Goal: Check status: Check status

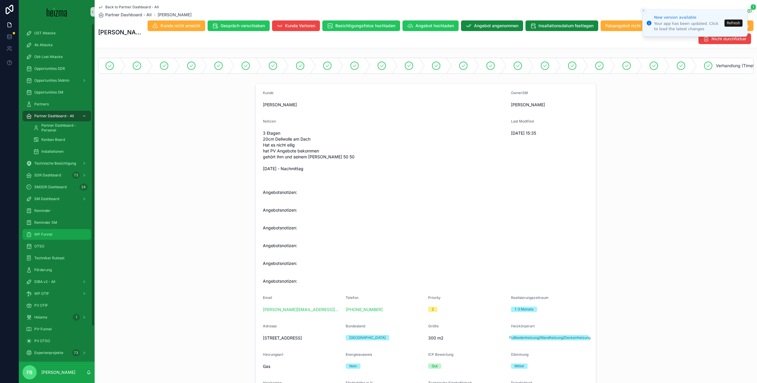
scroll to position [35, 0]
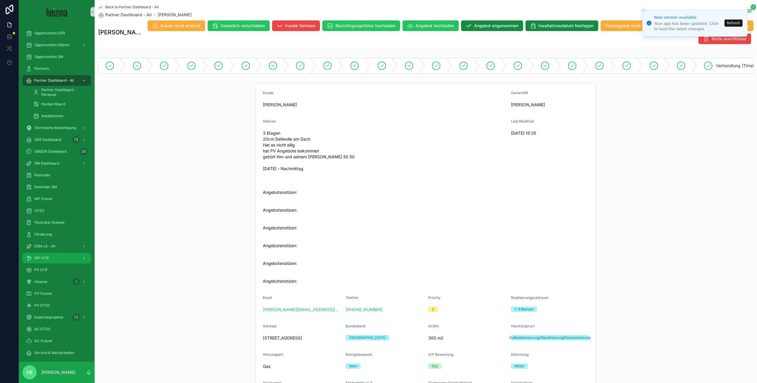
click at [44, 255] on span "WP OTIF" at bounding box center [41, 257] width 15 height 5
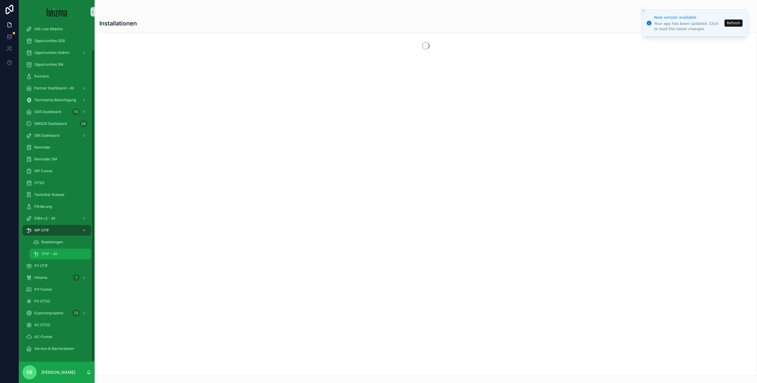
click at [47, 255] on span "OTIF - All" at bounding box center [49, 253] width 16 height 5
click at [735, 21] on button "Refresh" at bounding box center [733, 23] width 18 height 7
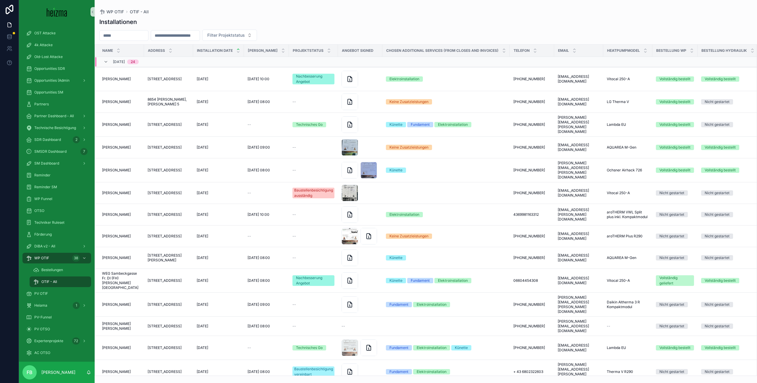
click at [137, 38] on input "scrollable content" at bounding box center [124, 35] width 48 height 8
type input "*****"
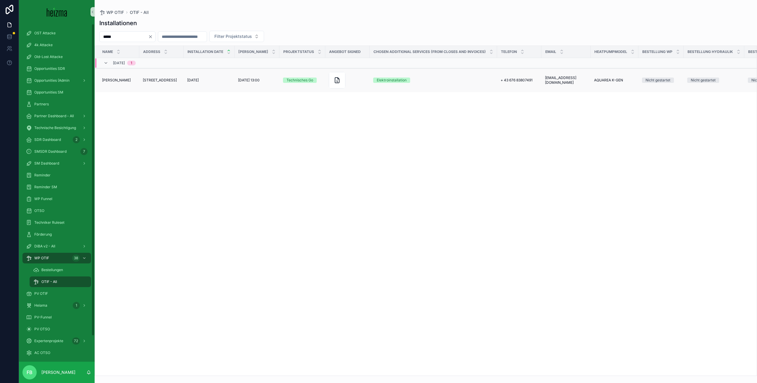
click at [118, 78] on span "[PERSON_NAME]" at bounding box center [116, 80] width 29 height 5
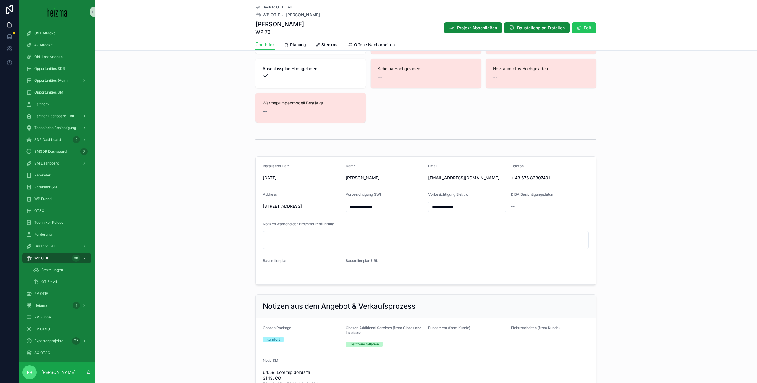
scroll to position [2206, 0]
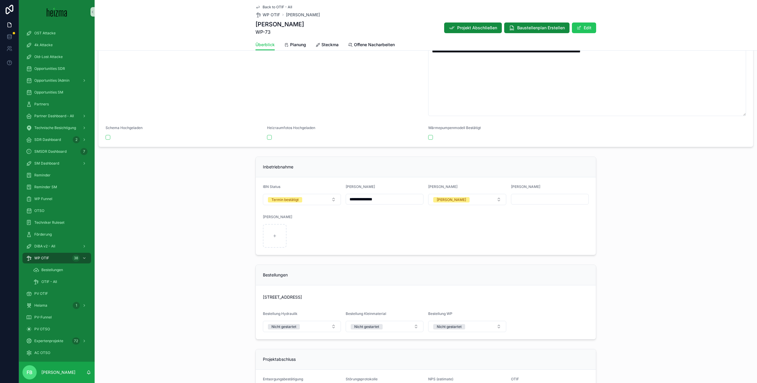
click at [315, 232] on div "scrollable content" at bounding box center [426, 236] width 326 height 24
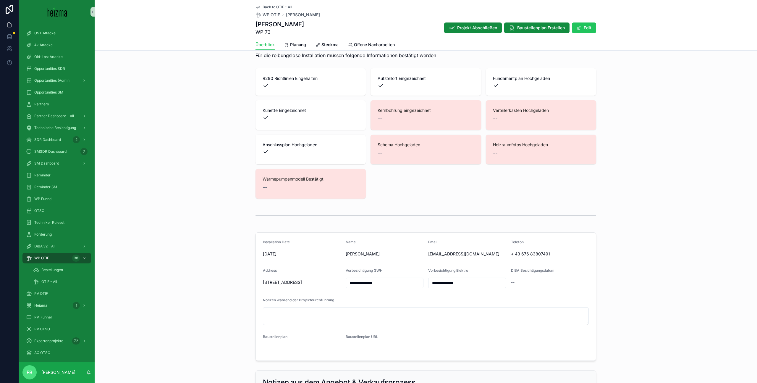
scroll to position [0, 0]
